Goal: Entertainment & Leisure: Consume media (video, audio)

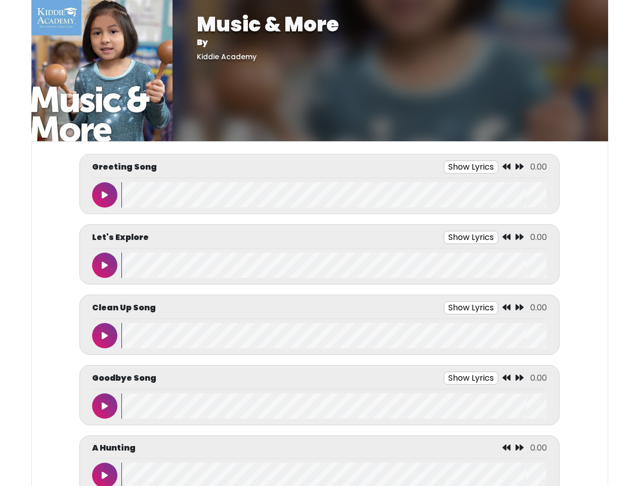
click at [471, 167] on button "Show Lyrics" at bounding box center [471, 166] width 55 height 13
click at [507, 167] on icon at bounding box center [506, 166] width 8 height 8
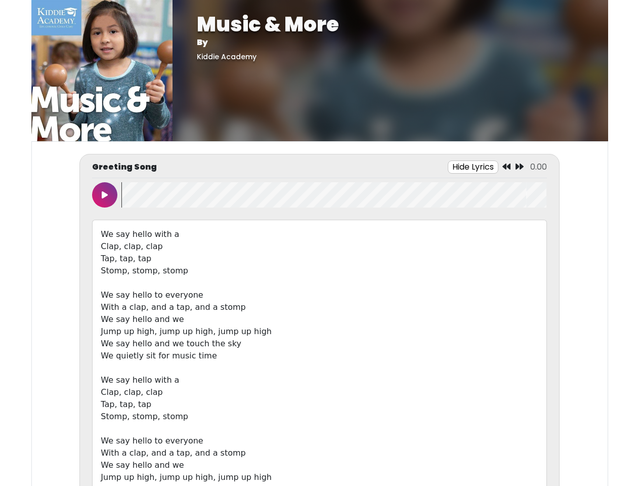
click at [519, 167] on icon at bounding box center [519, 166] width 8 height 8
click at [105, 195] on icon at bounding box center [105, 195] width 6 height 8
click at [334, 195] on wave at bounding box center [333, 194] width 425 height 25
click at [471, 237] on div "We say hello with a Clap, clap, clap Tap, tap, tap Stomp, stomp, stomp We say h…" at bounding box center [319, 367] width 454 height 296
click at [507, 237] on div "We say hello with a Clap, clap, clap Tap, tap, tap Stomp, stomp, stomp We say h…" at bounding box center [319, 367] width 454 height 296
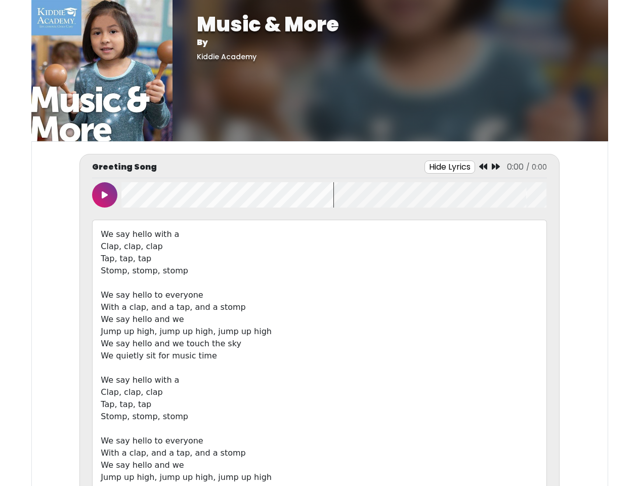
click at [519, 237] on div "We say hello with a Clap, clap, clap Tap, tap, tap Stomp, stomp, stomp We say h…" at bounding box center [319, 367] width 454 height 296
click at [105, 265] on div "We say hello with a Clap, clap, clap Tap, tap, tap Stomp, stomp, stomp We say h…" at bounding box center [319, 367] width 454 height 296
click at [334, 265] on div "We say hello with a Clap, clap, clap Tap, tap, tap Stomp, stomp, stomp We say h…" at bounding box center [319, 367] width 454 height 296
